Goal: Information Seeking & Learning: Understand process/instructions

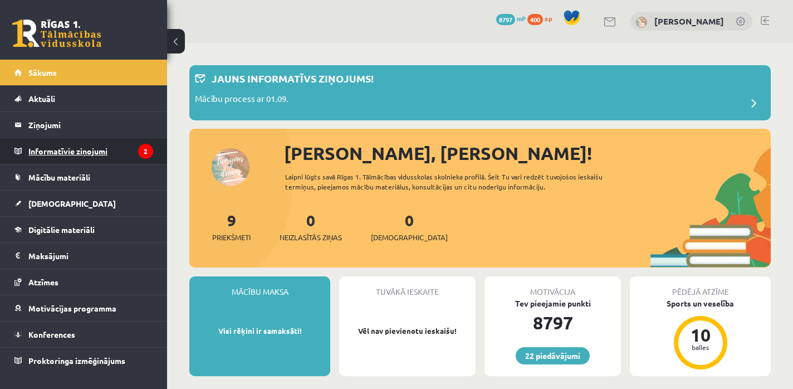
click at [90, 155] on legend "Informatīvie ziņojumi 2" at bounding box center [90, 151] width 125 height 26
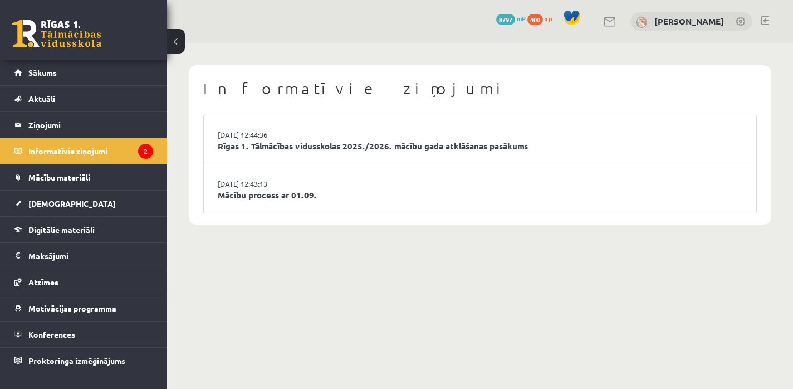
click at [307, 146] on link "Rīgas 1. Tālmācības vidusskolas 2025./2026. mācību gada atklāšanas pasākums" at bounding box center [480, 146] width 525 height 13
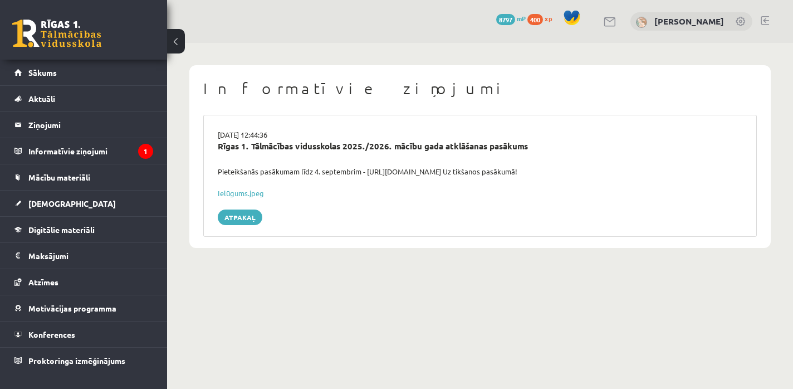
click at [102, 36] on div "0 Dāvanas 8797 mP 400 xp" at bounding box center [83, 30] width 167 height 60
click at [40, 70] on span "Sākums" at bounding box center [42, 72] width 28 height 10
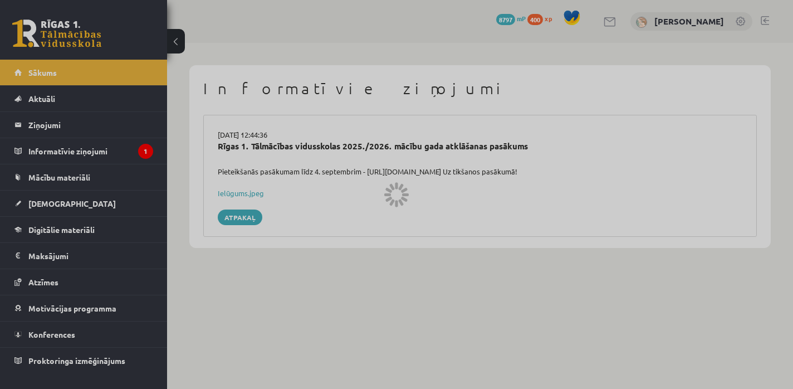
click at [36, 51] on div at bounding box center [396, 194] width 793 height 389
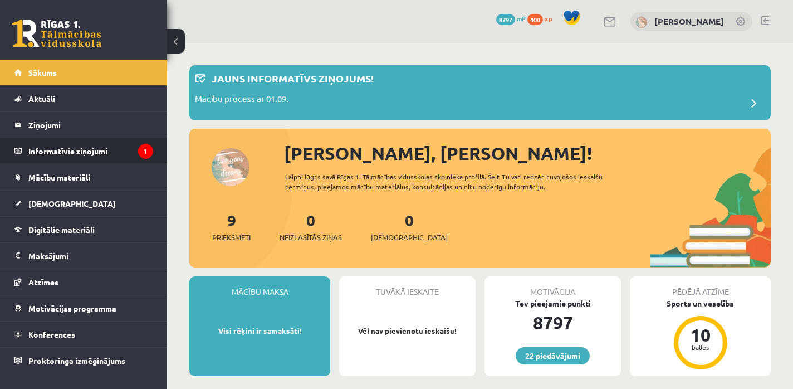
click at [69, 155] on legend "Informatīvie ziņojumi 1" at bounding box center [90, 151] width 125 height 26
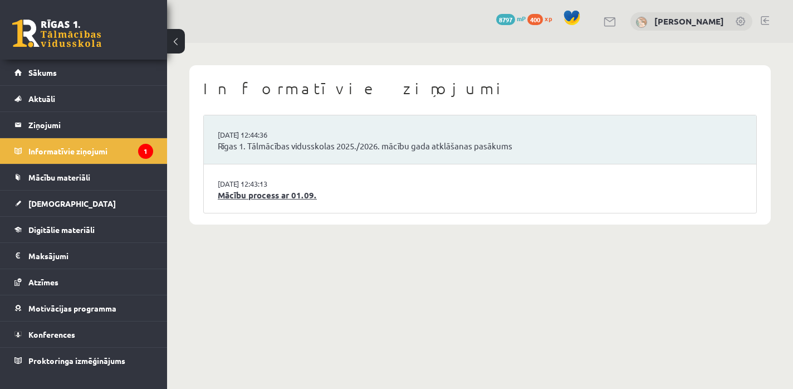
click at [245, 194] on link "Mācību process ar 01.09." at bounding box center [480, 195] width 525 height 13
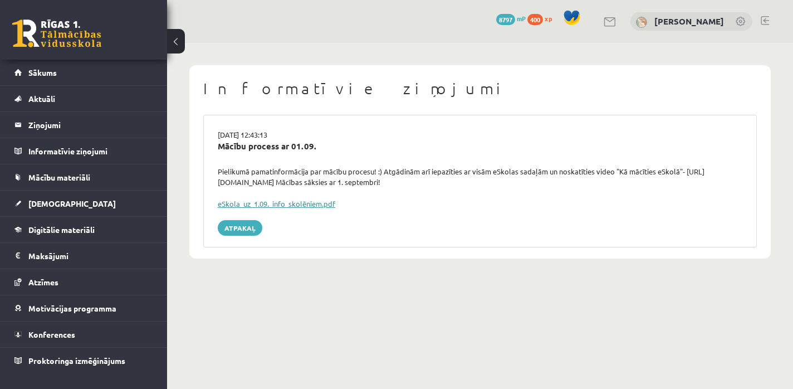
click at [297, 204] on link "eSkola_uz_1.09._info_skolēniem.pdf" at bounding box center [277, 203] width 118 height 9
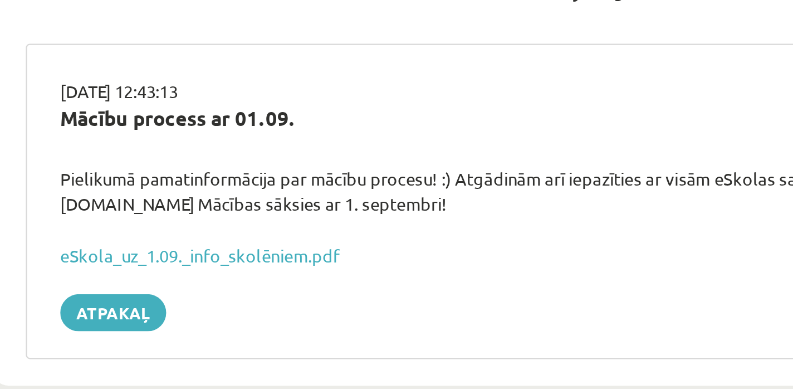
click at [340, 182] on div "Pielikumā pamatinformācija par mācību procesu! :) Atgādinām arī iepazīties ar v…" at bounding box center [479, 177] width 541 height 22
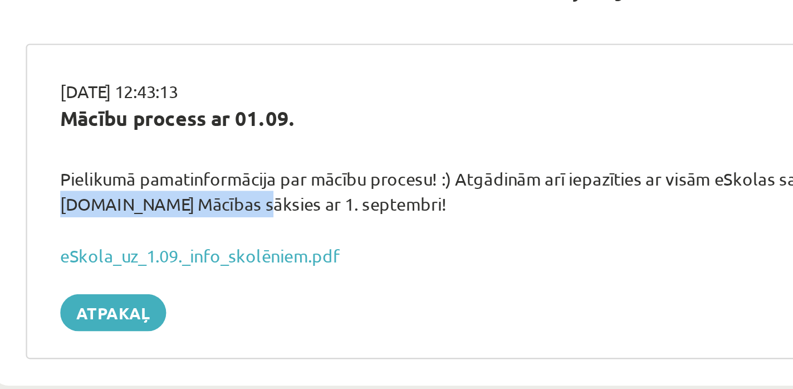
drag, startPoint x: 218, startPoint y: 184, endPoint x: 319, endPoint y: 184, distance: 101.4
click at [319, 184] on div "Pielikumā pamatinformācija par mācību procesu! :) Atgādinām arī iepazīties ar v…" at bounding box center [479, 177] width 541 height 22
copy div "https://youtu.be/T7bkQjP0Kq0"
